Goal: Task Accomplishment & Management: Use online tool/utility

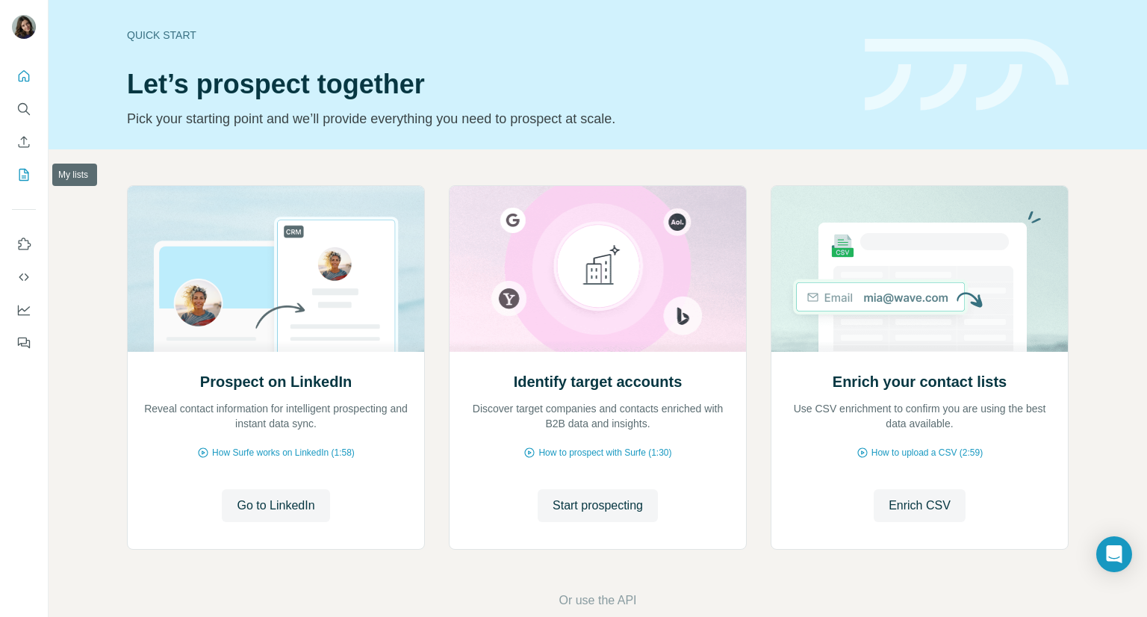
click at [29, 177] on icon "My lists" at bounding box center [23, 174] width 15 height 15
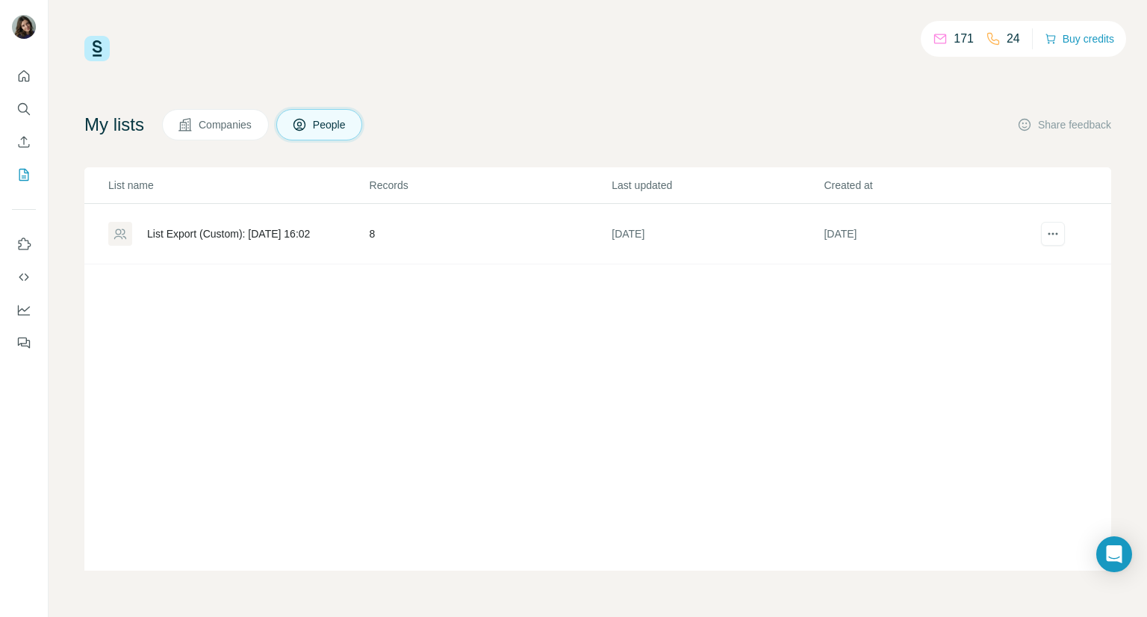
click at [243, 126] on span "Companies" at bounding box center [226, 124] width 55 height 15
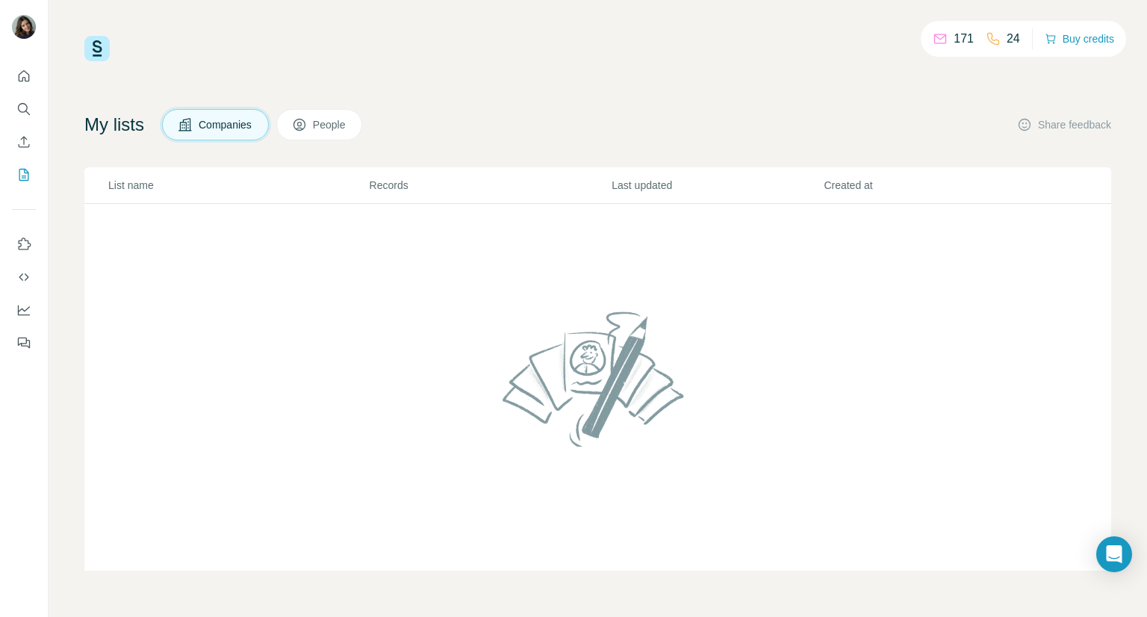
click at [332, 128] on span "People" at bounding box center [330, 124] width 34 height 15
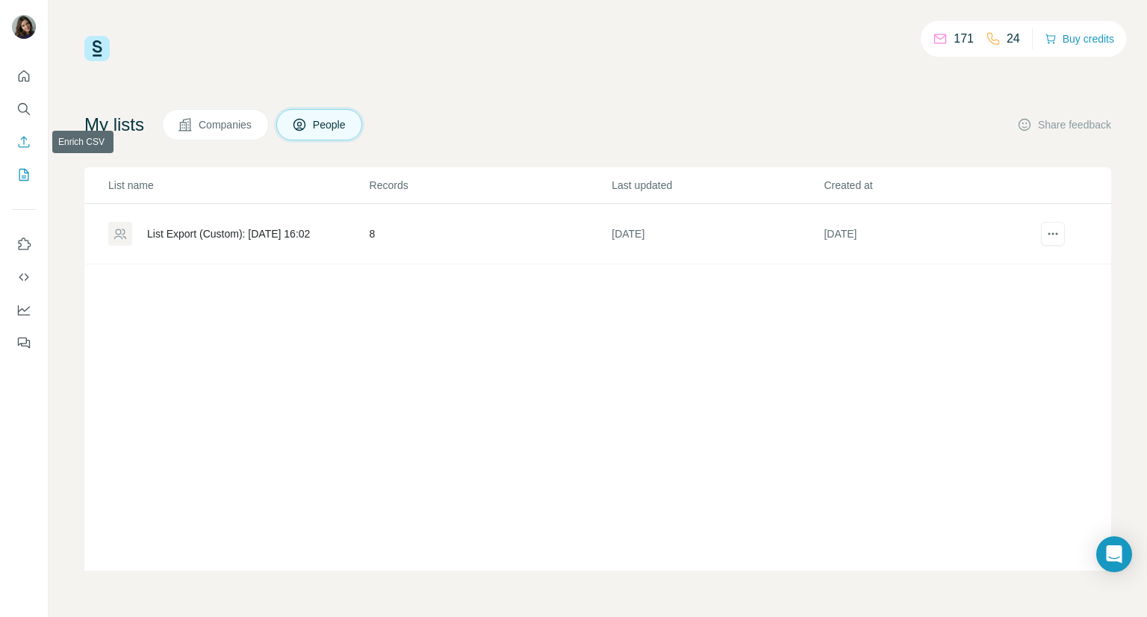
click at [28, 142] on icon "Enrich CSV" at bounding box center [23, 141] width 15 height 15
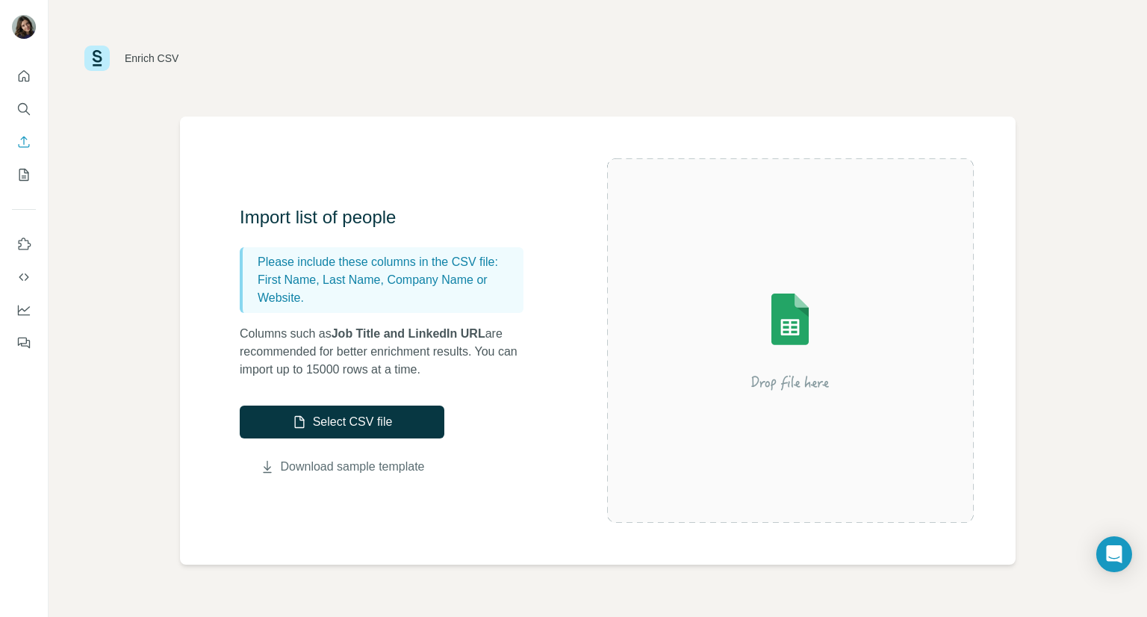
click at [342, 468] on link "Download sample template" at bounding box center [353, 467] width 144 height 18
click at [358, 426] on button "Select CSV file" at bounding box center [342, 421] width 205 height 33
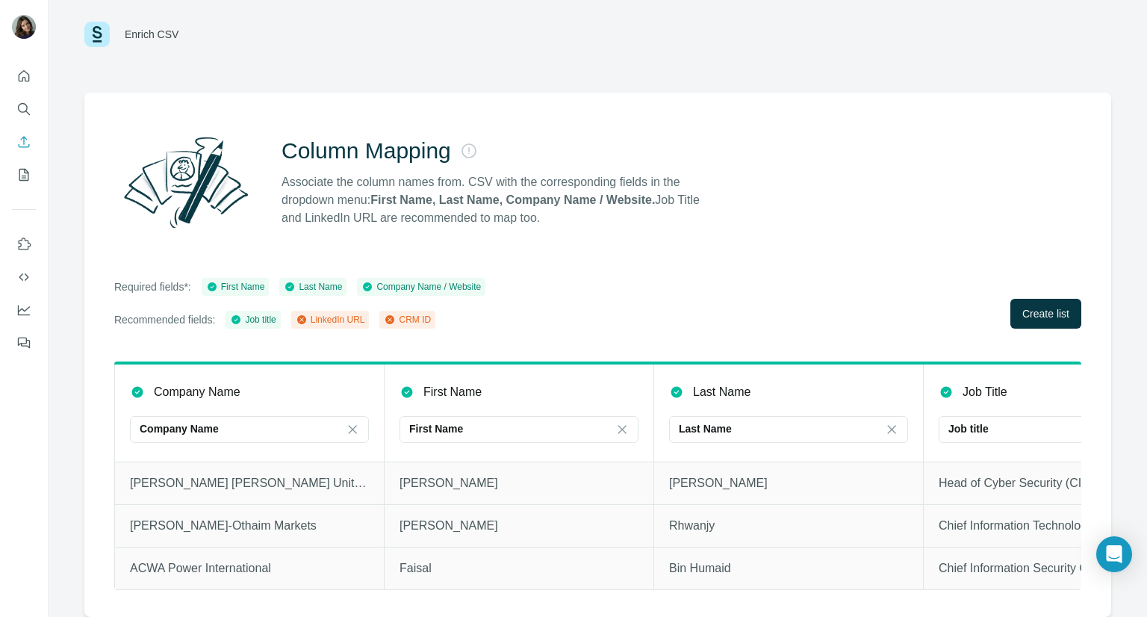
scroll to position [34, 0]
drag, startPoint x: 528, startPoint y: 592, endPoint x: 827, endPoint y: 594, distance: 298.7
click at [827, 594] on div "Company Name Company Name First Name First Name Last Name Last Name Job Title J…" at bounding box center [597, 488] width 967 height 255
click at [746, 278] on div "Required fields*: First Name Last Name Company Name / Website Recommended field…" at bounding box center [597, 303] width 967 height 51
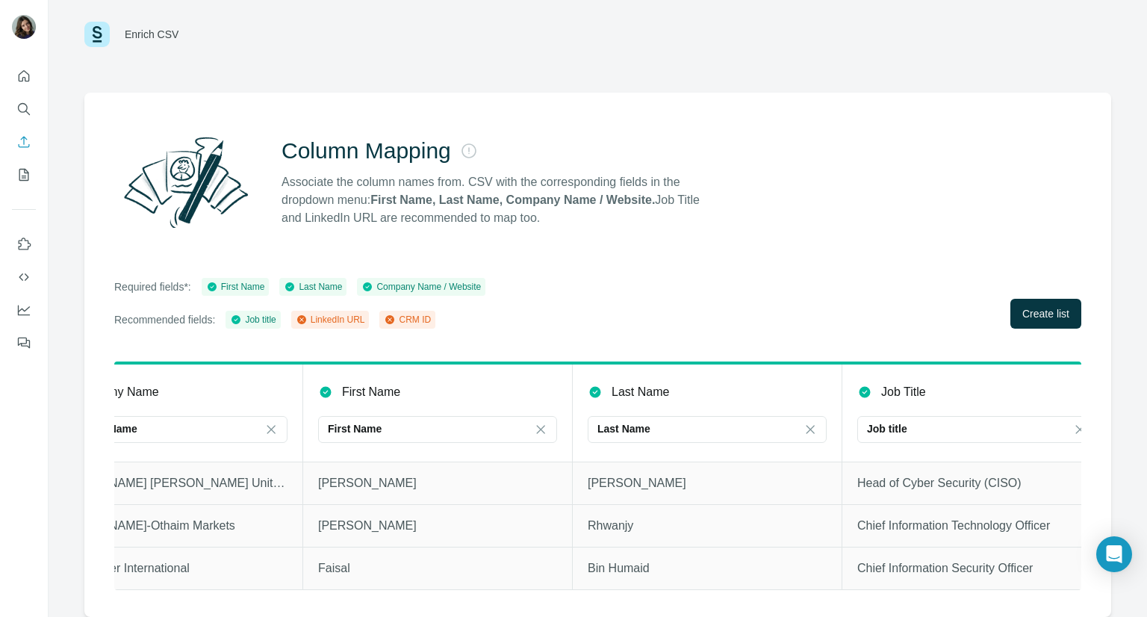
scroll to position [0, 122]
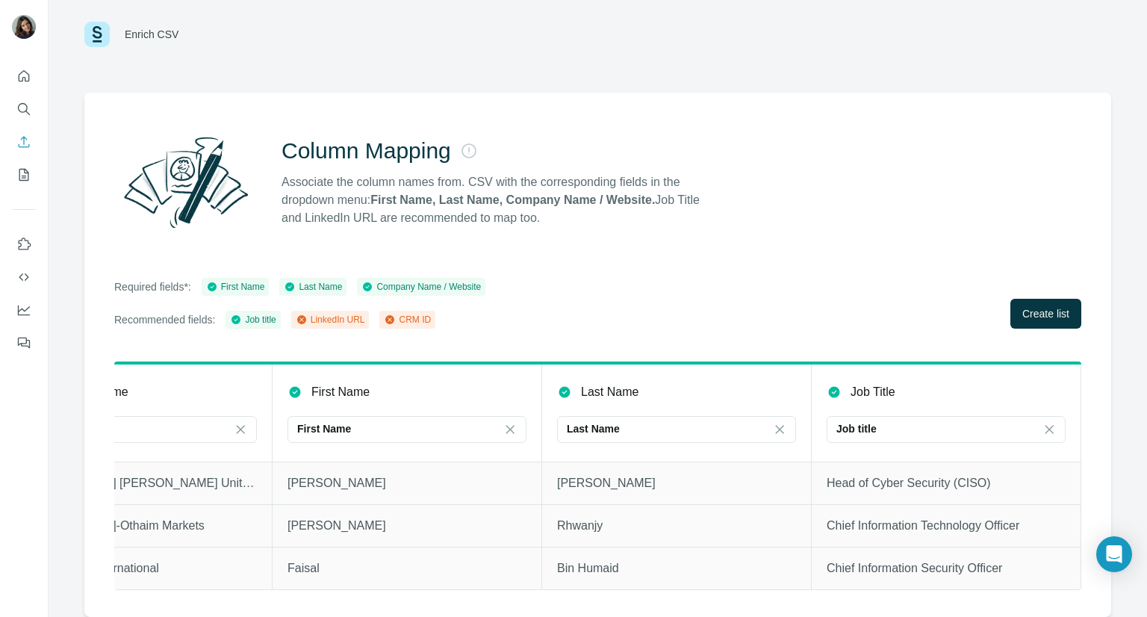
click at [320, 313] on div "LinkedIn URL" at bounding box center [330, 319] width 69 height 13
click at [306, 315] on icon at bounding box center [301, 319] width 9 height 9
click at [692, 323] on div "Column Mapping Associate the column names from. CSV with the corresponding fiel…" at bounding box center [597, 355] width 1027 height 524
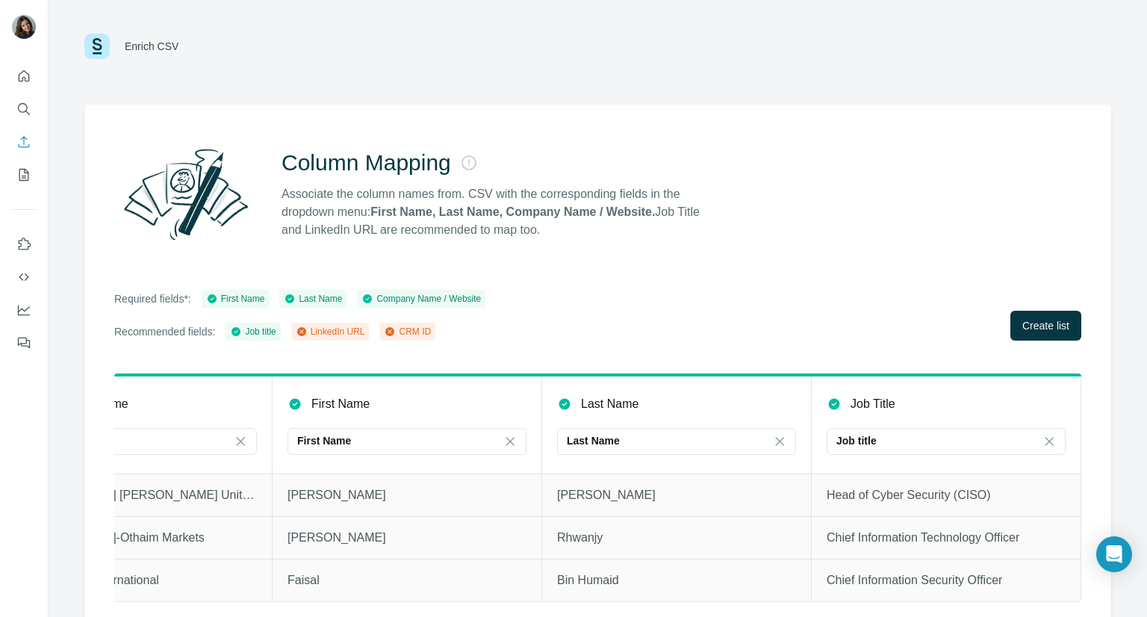
scroll to position [0, 0]
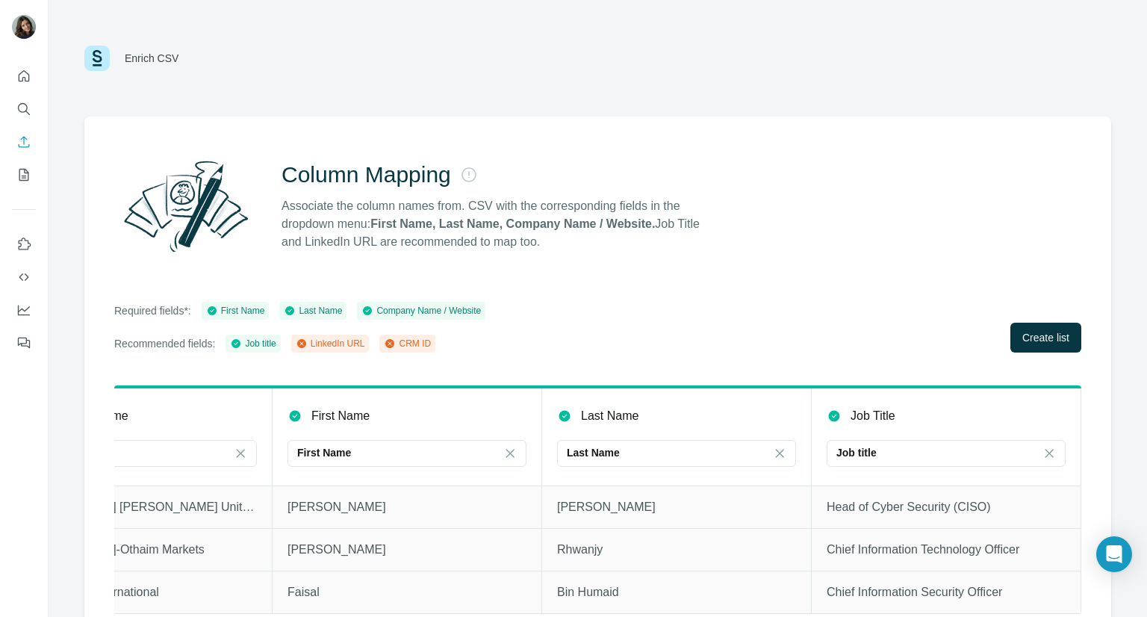
click at [554, 73] on div "Enrich CSV" at bounding box center [597, 58] width 1027 height 45
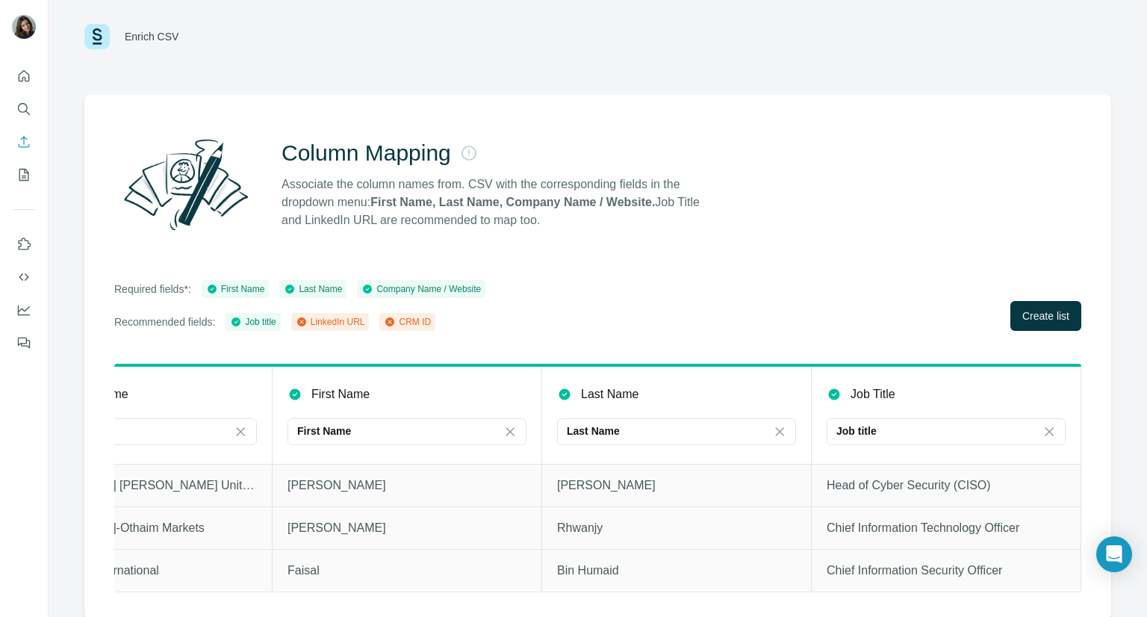
scroll to position [34, 0]
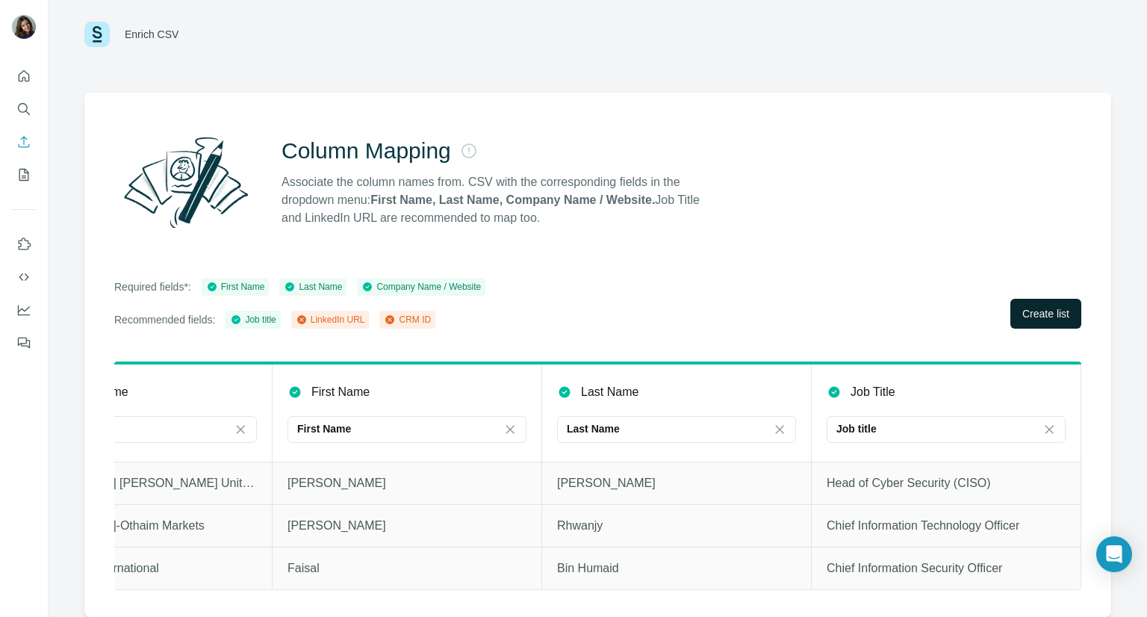
click at [1010, 301] on button "Create list" at bounding box center [1045, 314] width 71 height 30
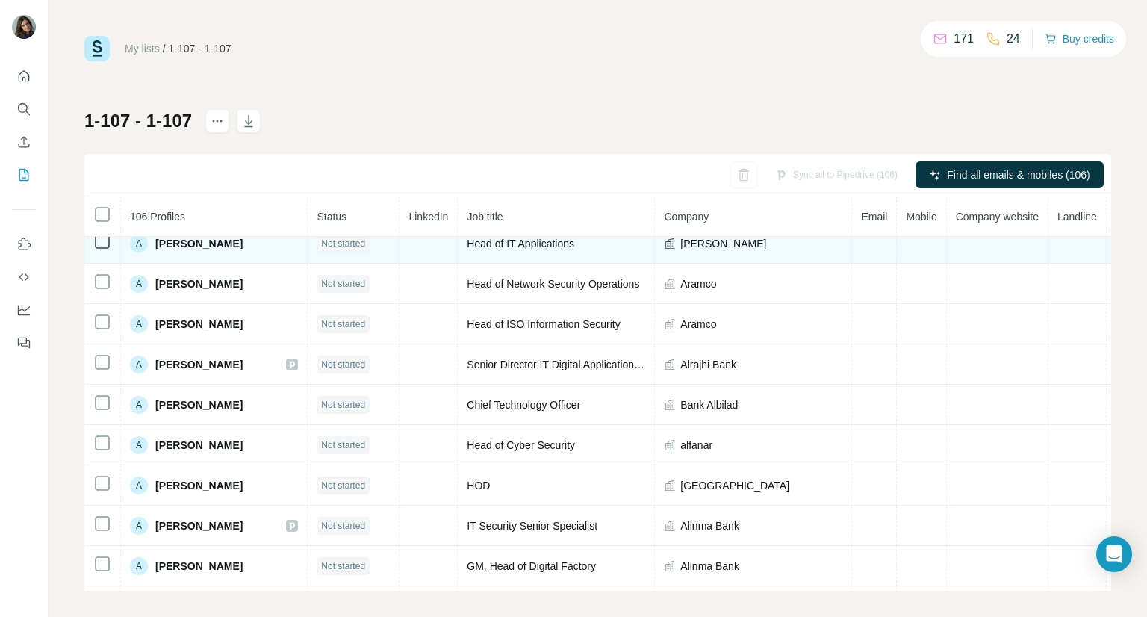
scroll to position [10, 0]
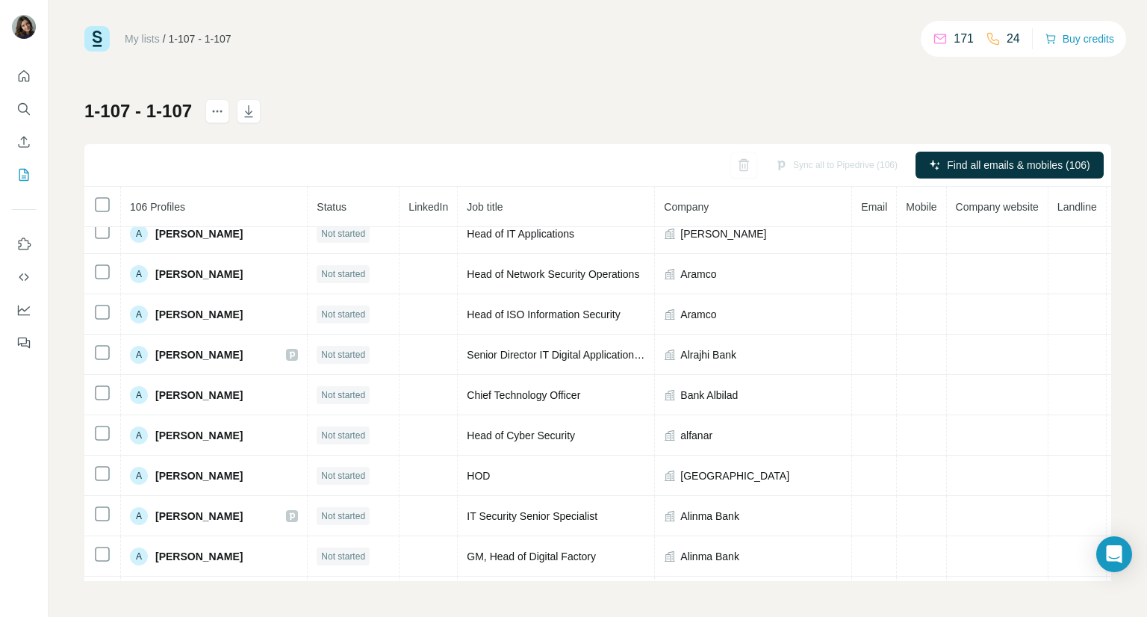
click at [681, 106] on div "1-107 - 1-107 Sync all to Pipedrive (106) Find all emails & mobiles (106) 106 P…" at bounding box center [597, 340] width 1027 height 482
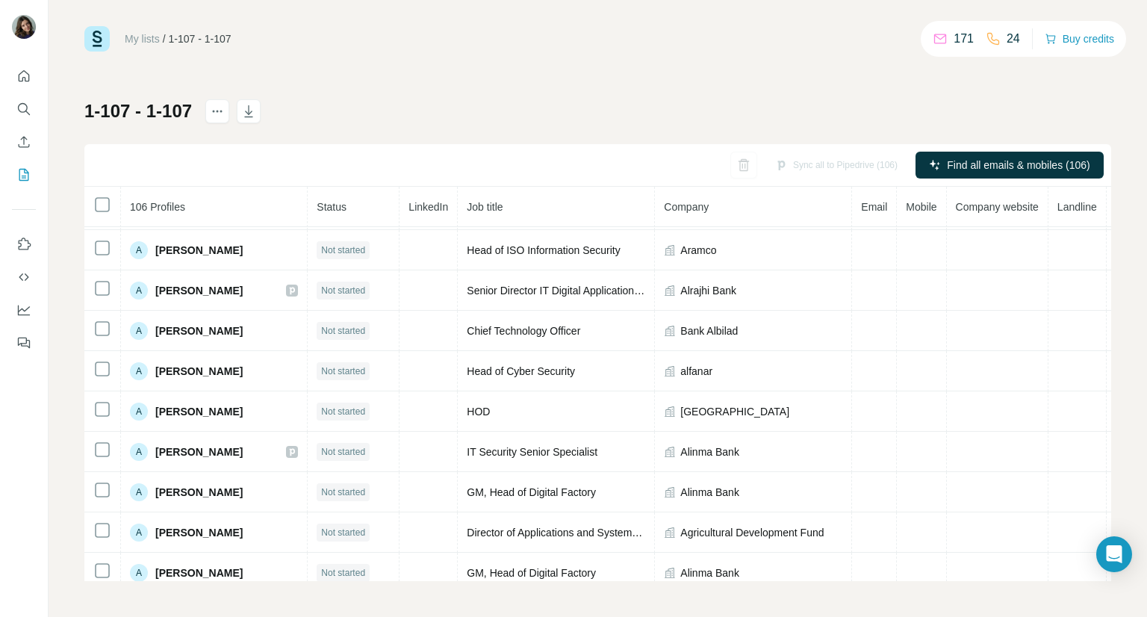
scroll to position [6, 0]
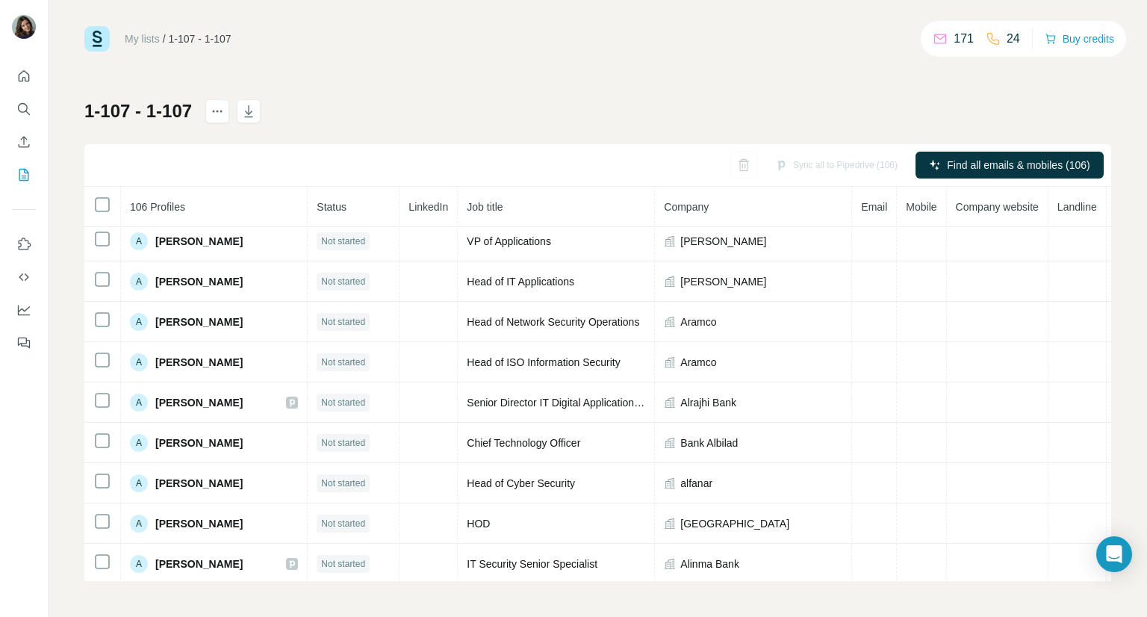
click at [640, 75] on div "My lists / 1-107 - 1-107 171 24 Buy credits 1-107 - 1-107 Sync all to Pipedrive…" at bounding box center [597, 303] width 1027 height 555
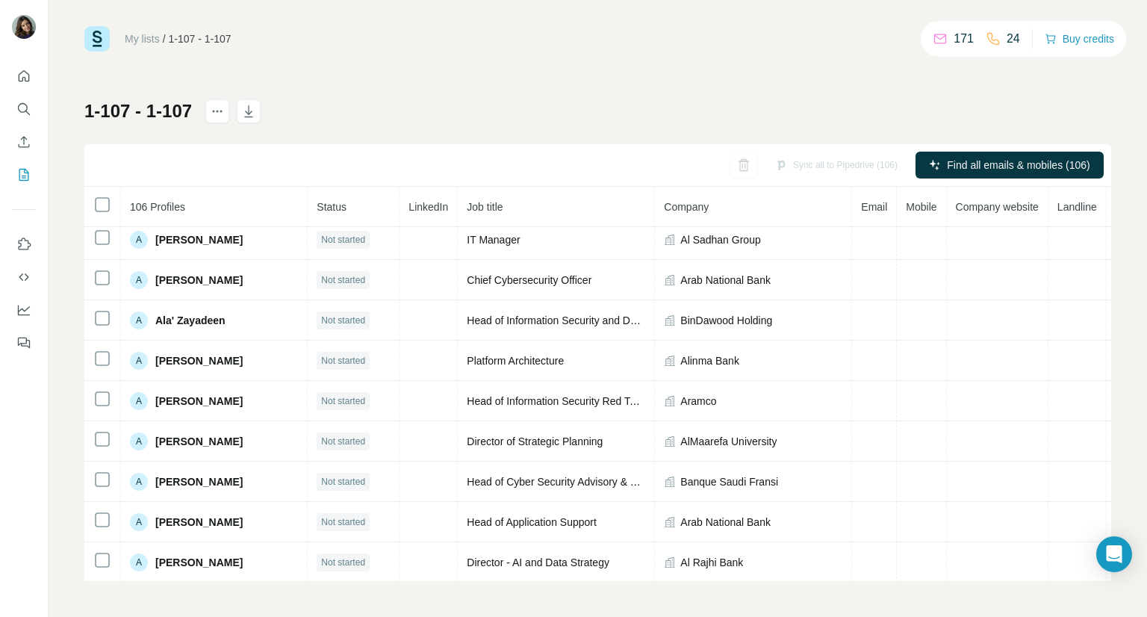
scroll to position [0, 0]
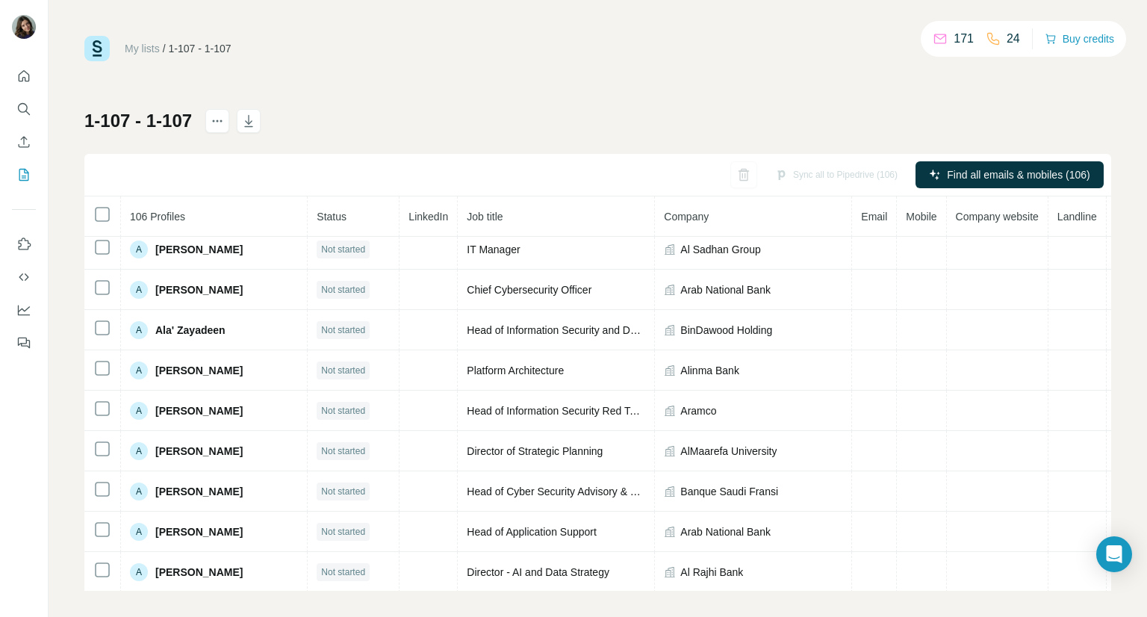
click at [229, 147] on div "1-107 - 1-107 Sync all to Pipedrive (106) Find all emails & mobiles (106) 106 P…" at bounding box center [597, 350] width 1027 height 482
click at [220, 125] on button "actions" at bounding box center [217, 121] width 24 height 24
click at [220, 153] on icon at bounding box center [219, 154] width 4 height 5
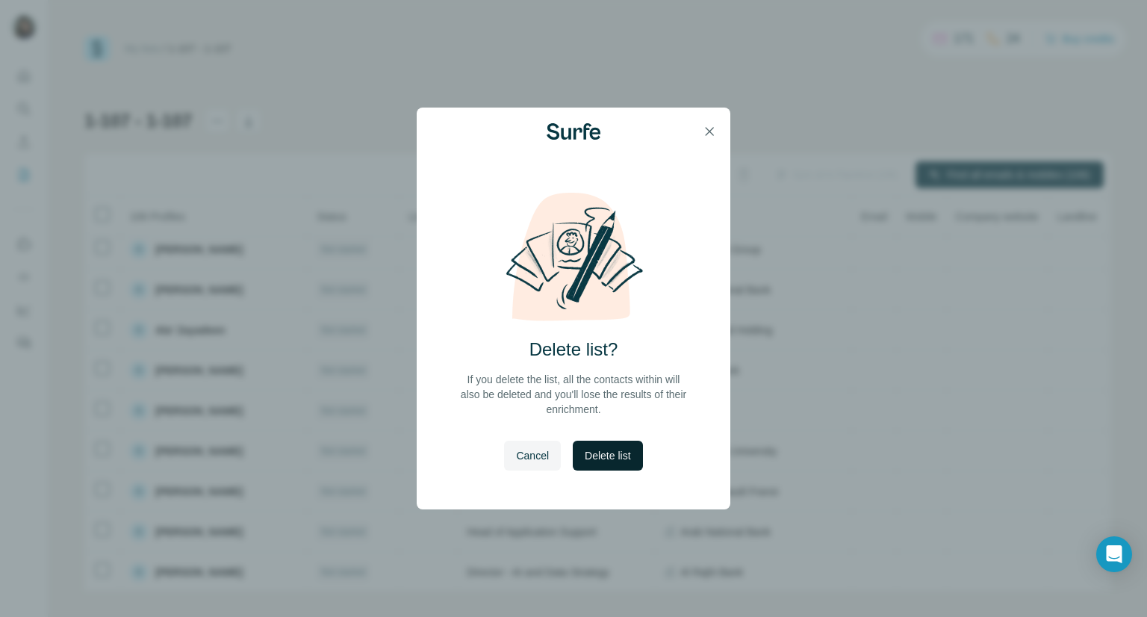
click at [618, 456] on span "Delete list" at bounding box center [608, 455] width 46 height 15
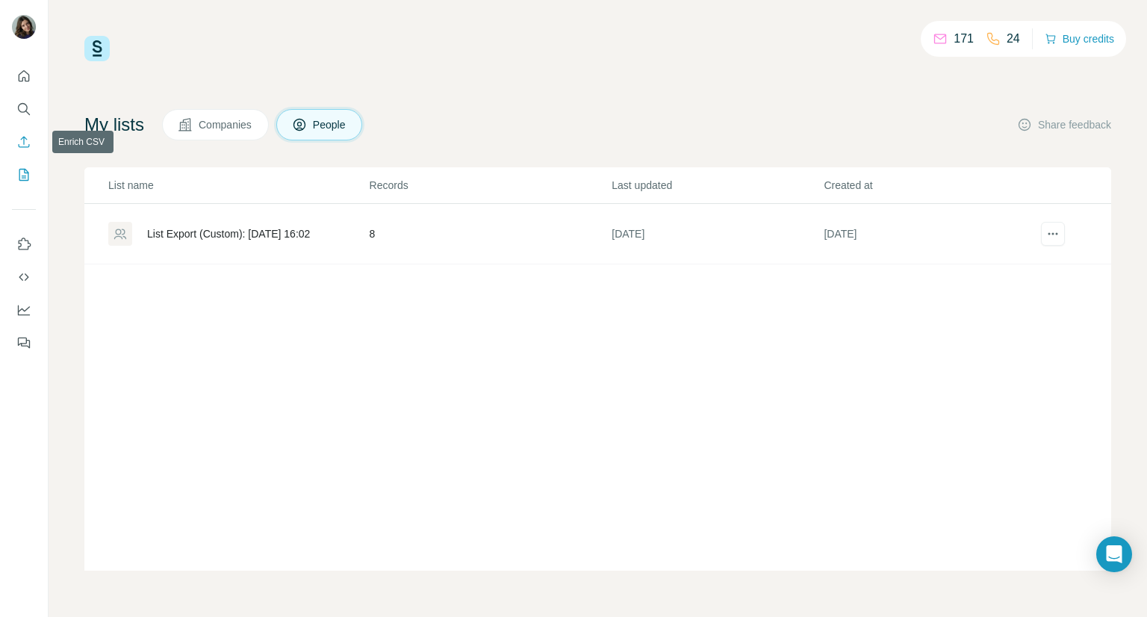
click at [24, 146] on icon "Enrich CSV" at bounding box center [23, 141] width 15 height 15
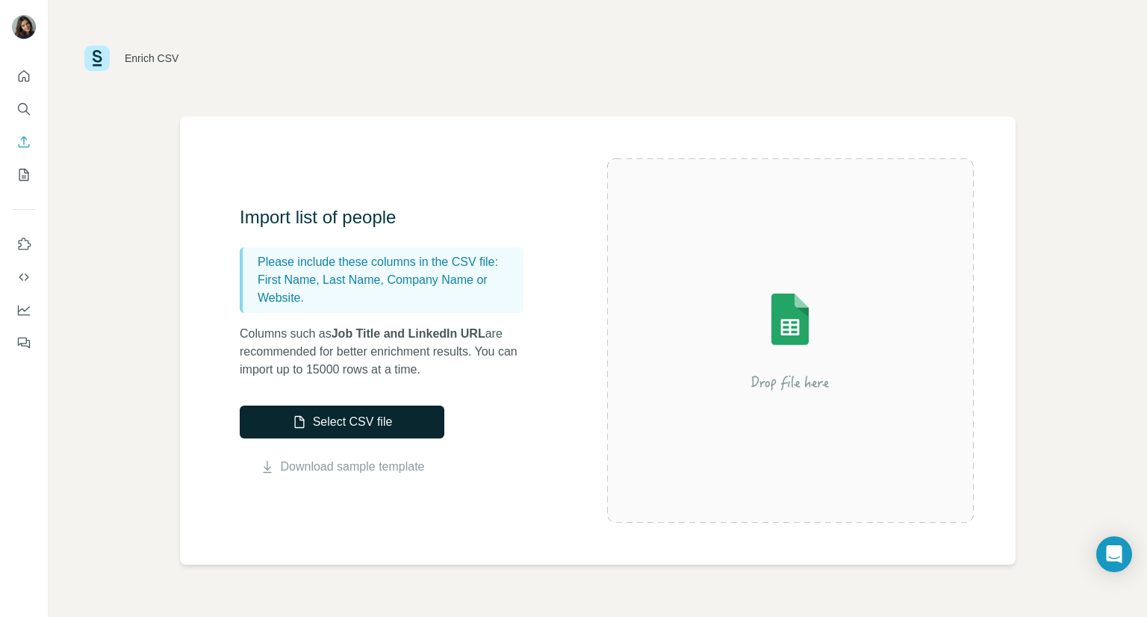
click at [374, 417] on button "Select CSV file" at bounding box center [342, 421] width 205 height 33
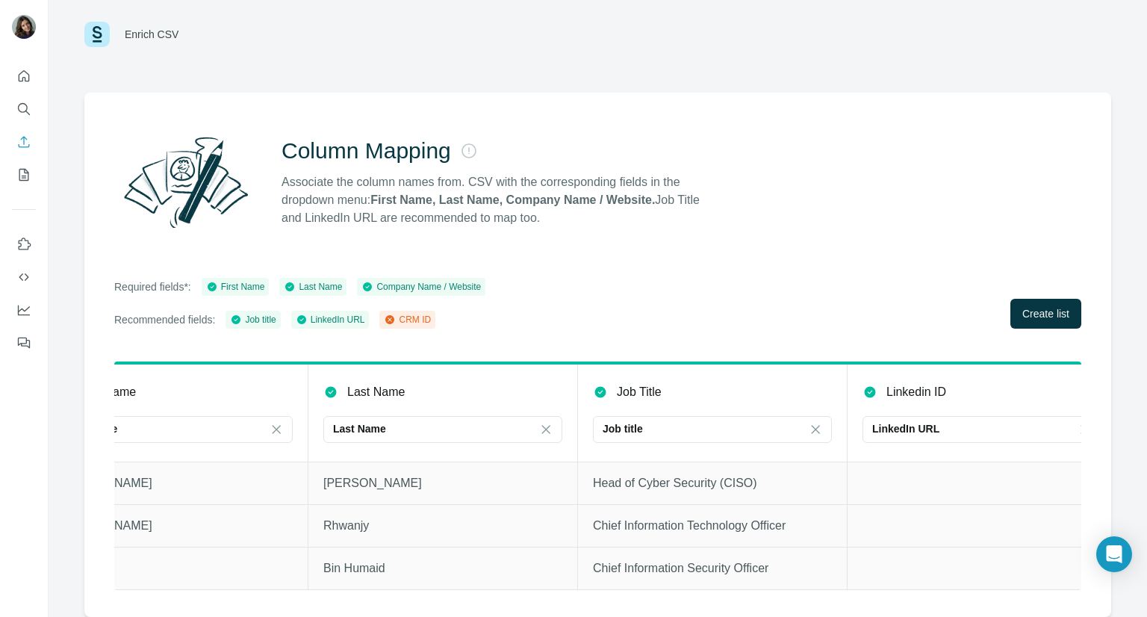
scroll to position [0, 391]
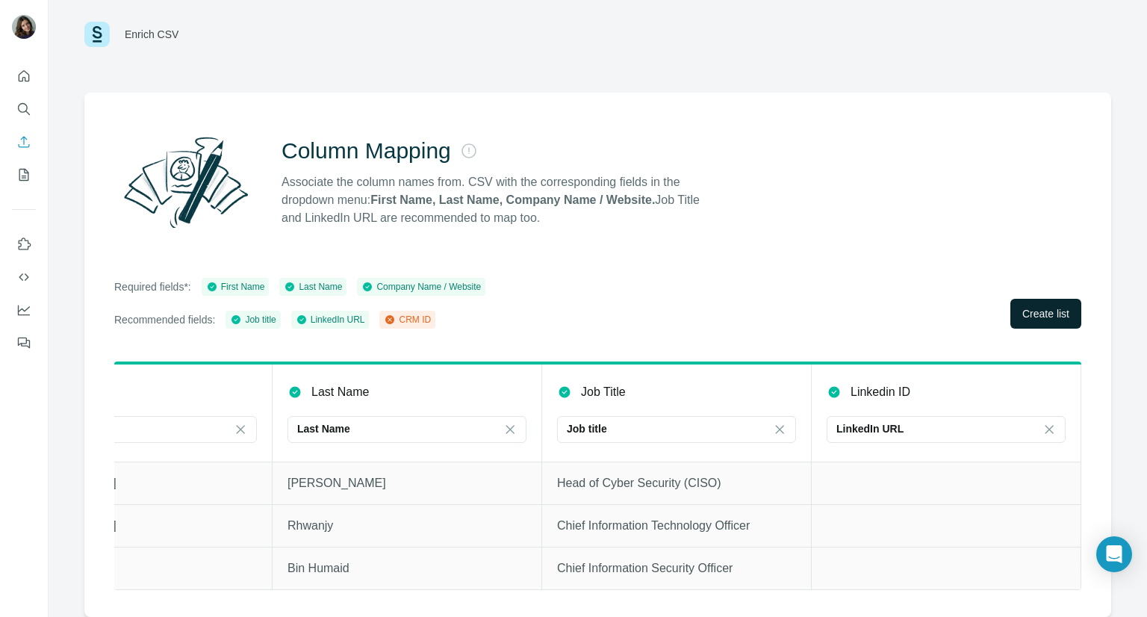
click at [1023, 306] on span "Create list" at bounding box center [1045, 313] width 47 height 15
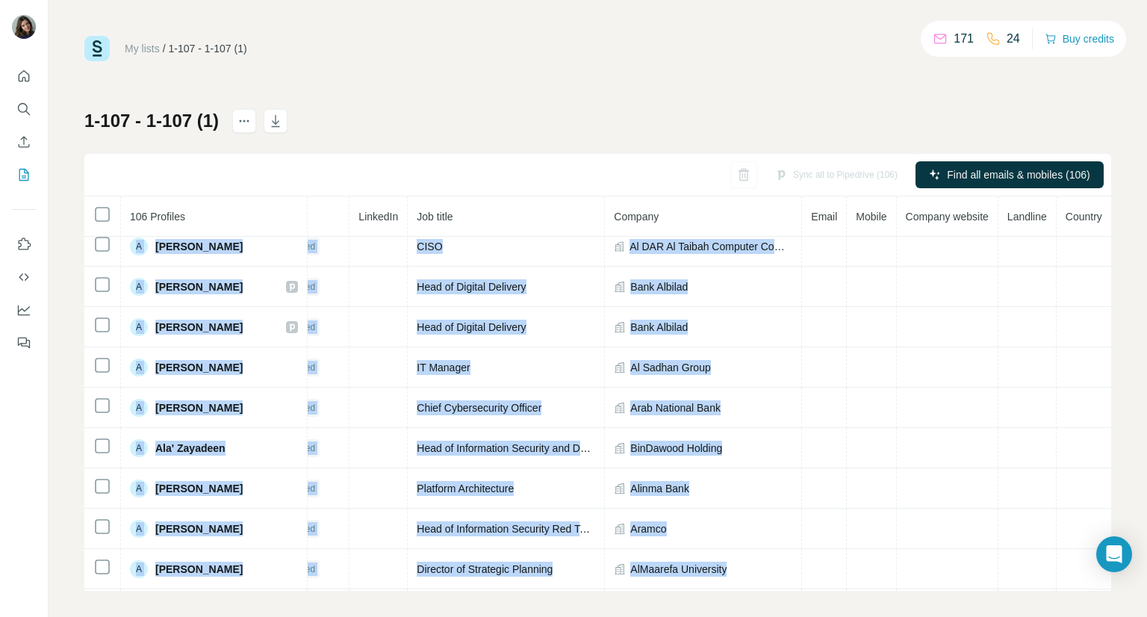
scroll to position [854, 110]
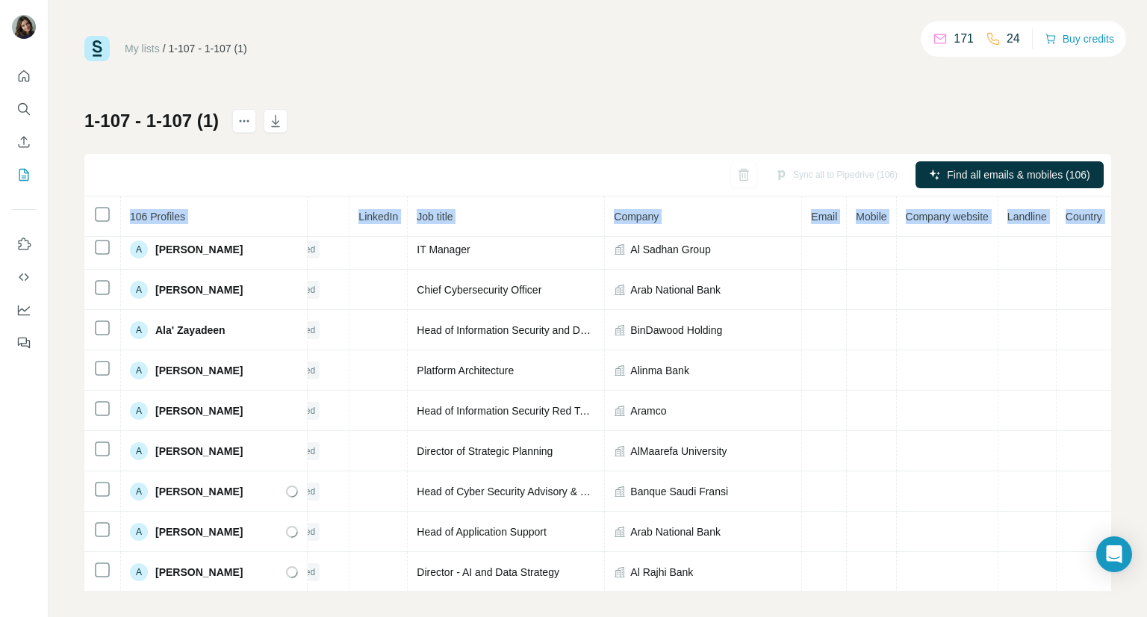
drag, startPoint x: 612, startPoint y: 590, endPoint x: 799, endPoint y: 583, distance: 186.8
click at [799, 583] on div "106 Profiles Status LinkedIn Job title Company Email Mobile Company website Lan…" at bounding box center [597, 393] width 1027 height 394
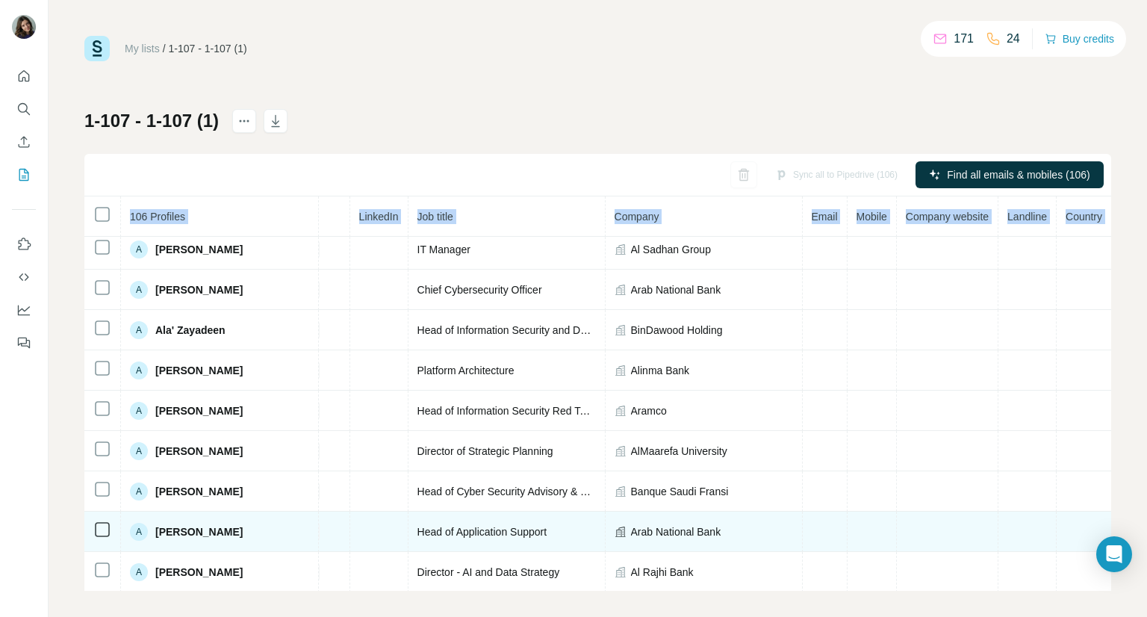
scroll to position [854, 0]
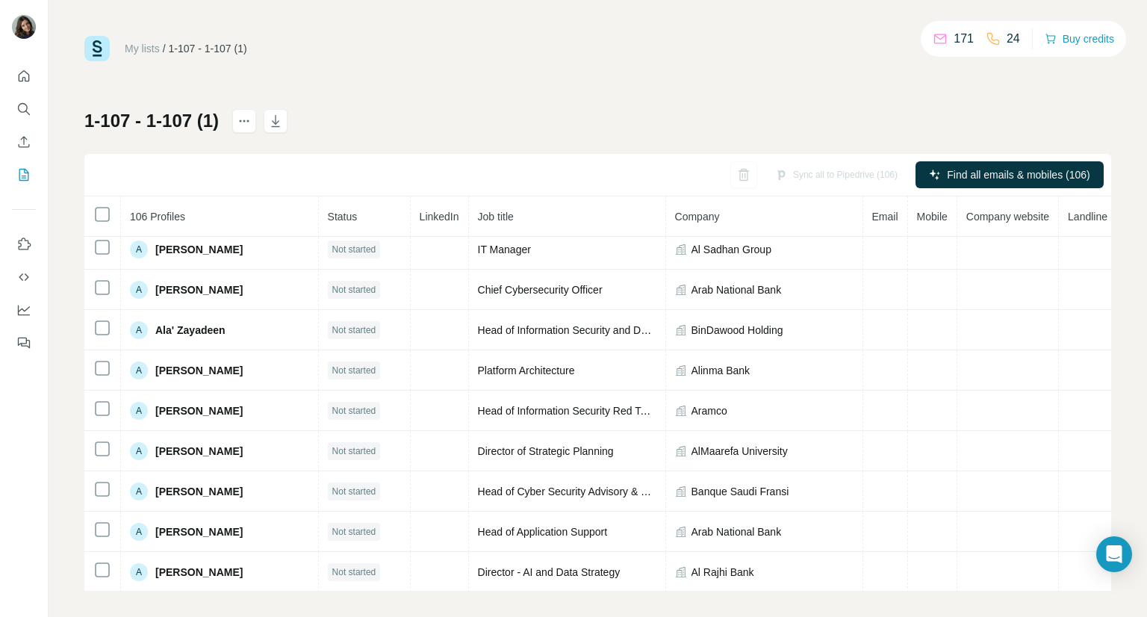
click at [397, 129] on div "1-107 - 1-107 (1) Sync all to Pipedrive (106) Find all emails & mobiles (106) 1…" at bounding box center [597, 350] width 1027 height 482
click at [1056, 249] on label at bounding box center [1063, 250] width 27 height 15
click at [562, 91] on div "My lists / 1-107 - 1-107 (1) 171 24 Buy credits 1-107 - 1-107 (1) Sync all to P…" at bounding box center [597, 313] width 1027 height 555
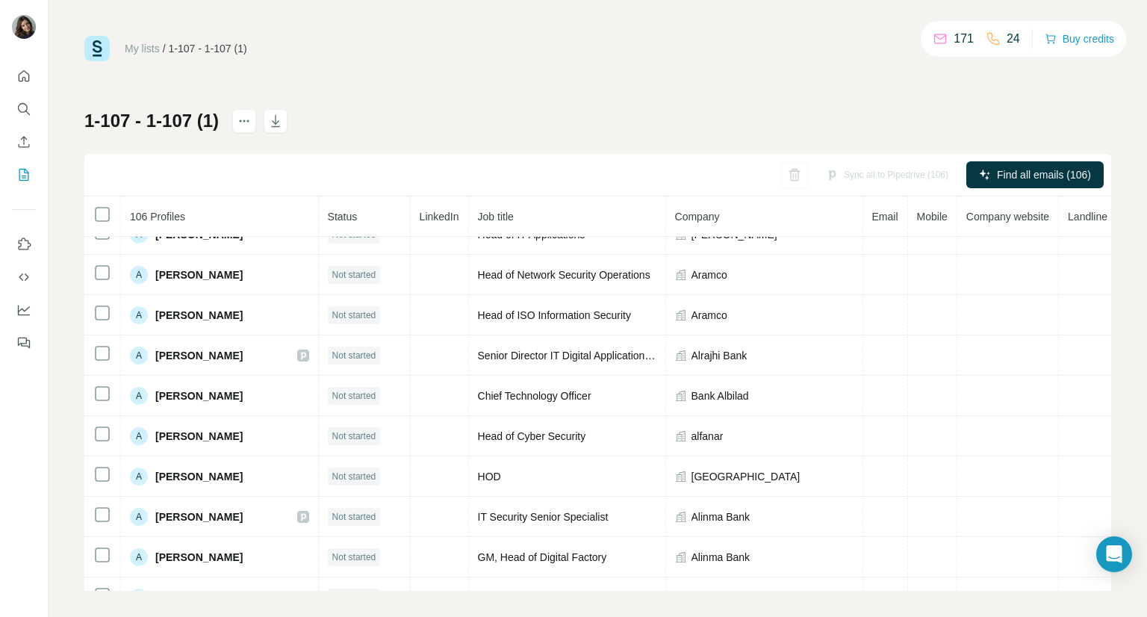
scroll to position [0, 0]
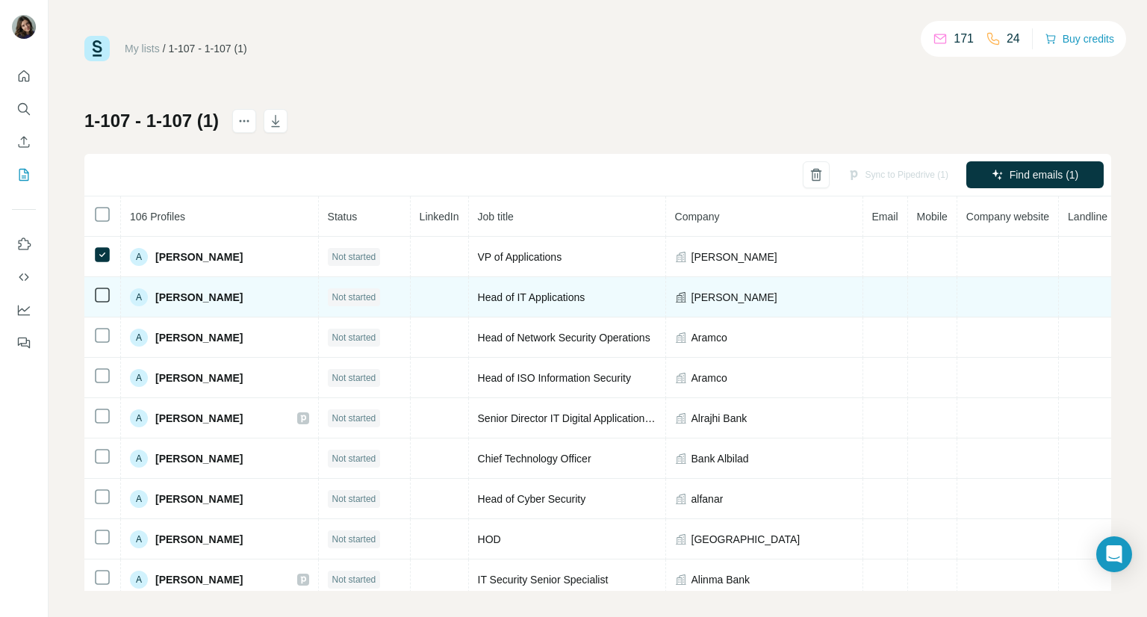
click at [105, 285] on td at bounding box center [102, 297] width 37 height 40
click at [105, 305] on td at bounding box center [102, 297] width 37 height 40
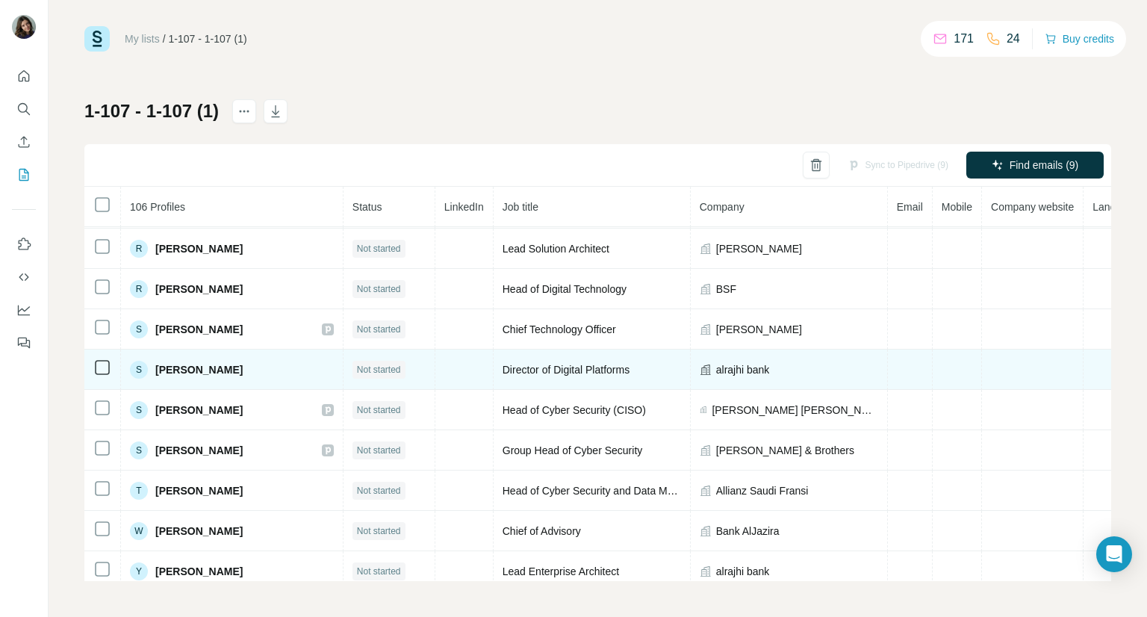
scroll to position [3880, 0]
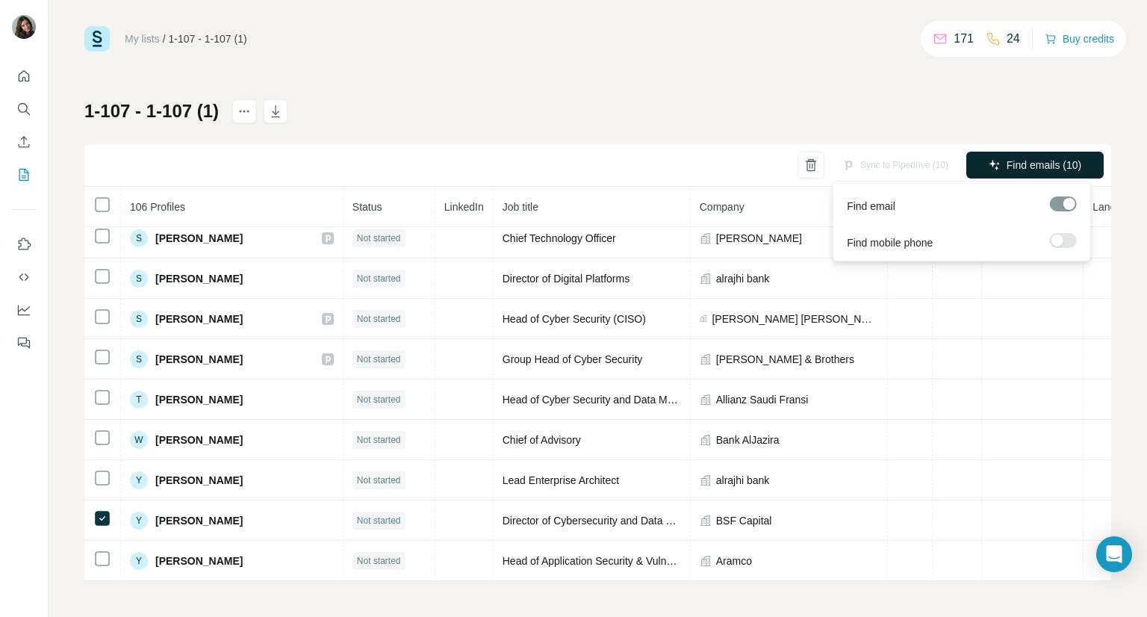
click at [1013, 169] on span "Find emails (10)" at bounding box center [1044, 165] width 75 height 15
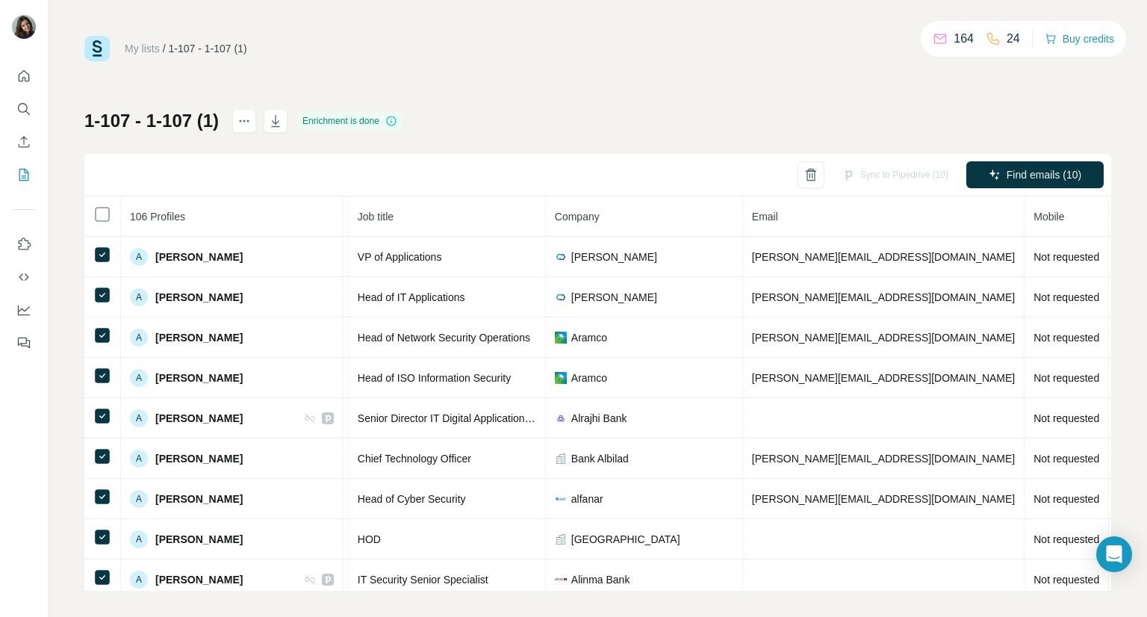
scroll to position [0, 418]
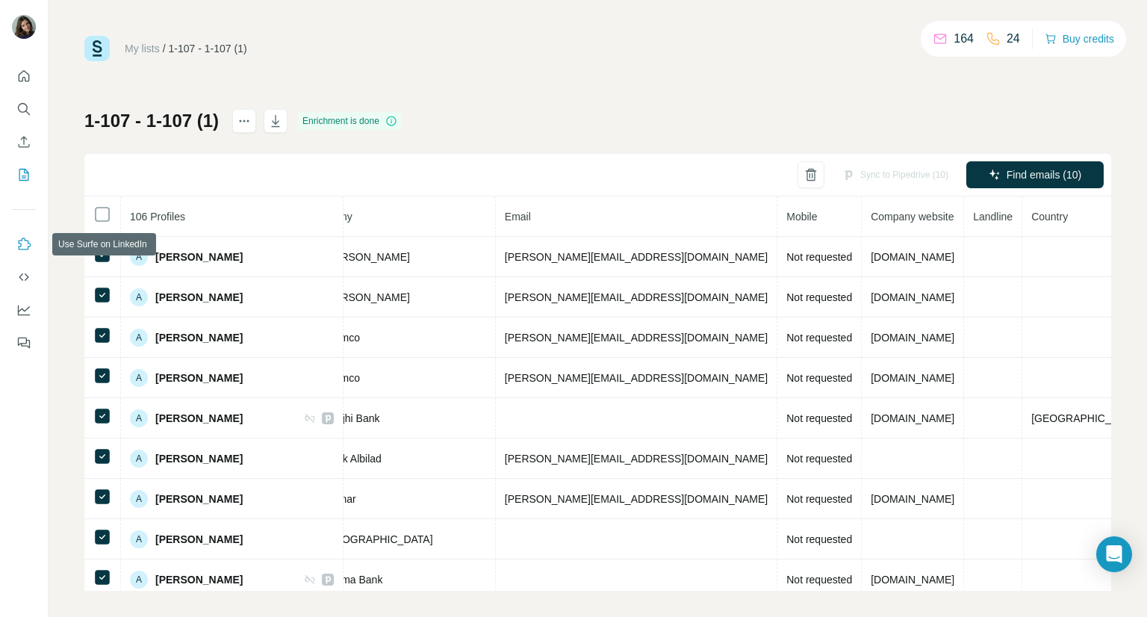
click at [24, 252] on button "Use Surfe on LinkedIn" at bounding box center [24, 244] width 24 height 27
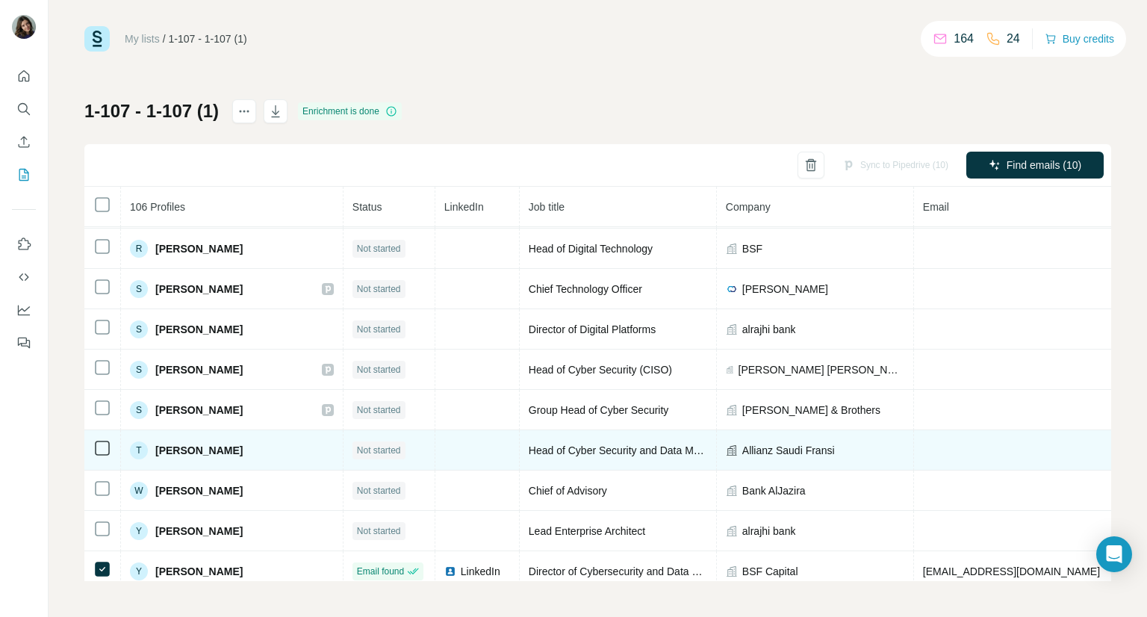
scroll to position [3896, 0]
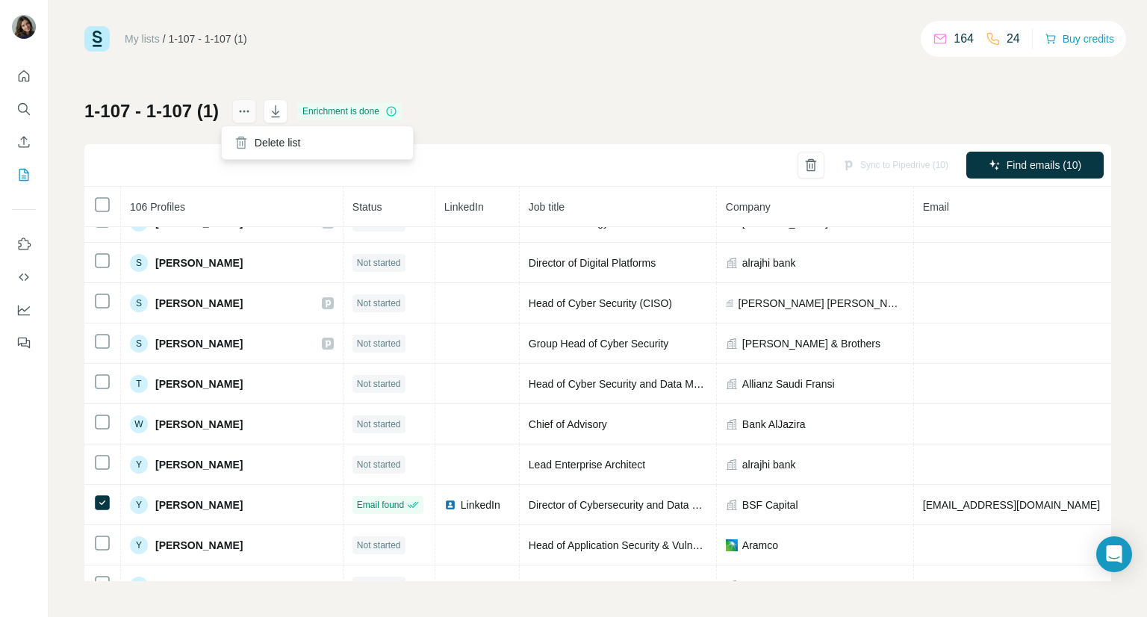
click at [237, 114] on icon "actions" at bounding box center [244, 111] width 15 height 15
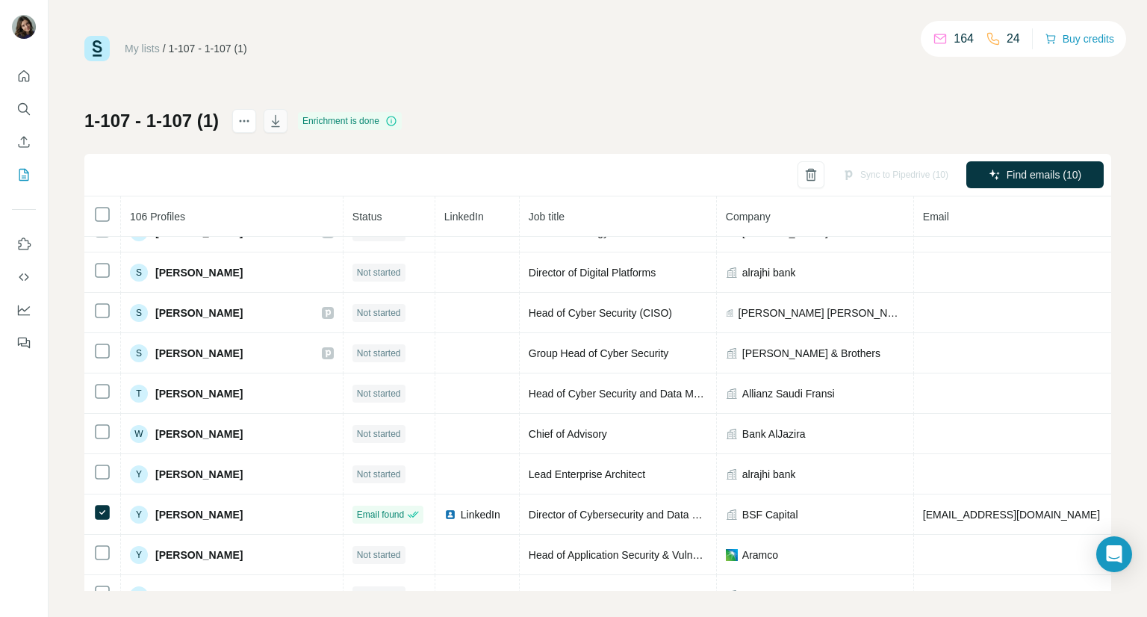
click at [268, 121] on icon "button" at bounding box center [275, 121] width 15 height 15
